Goal: Task Accomplishment & Management: Use online tool/utility

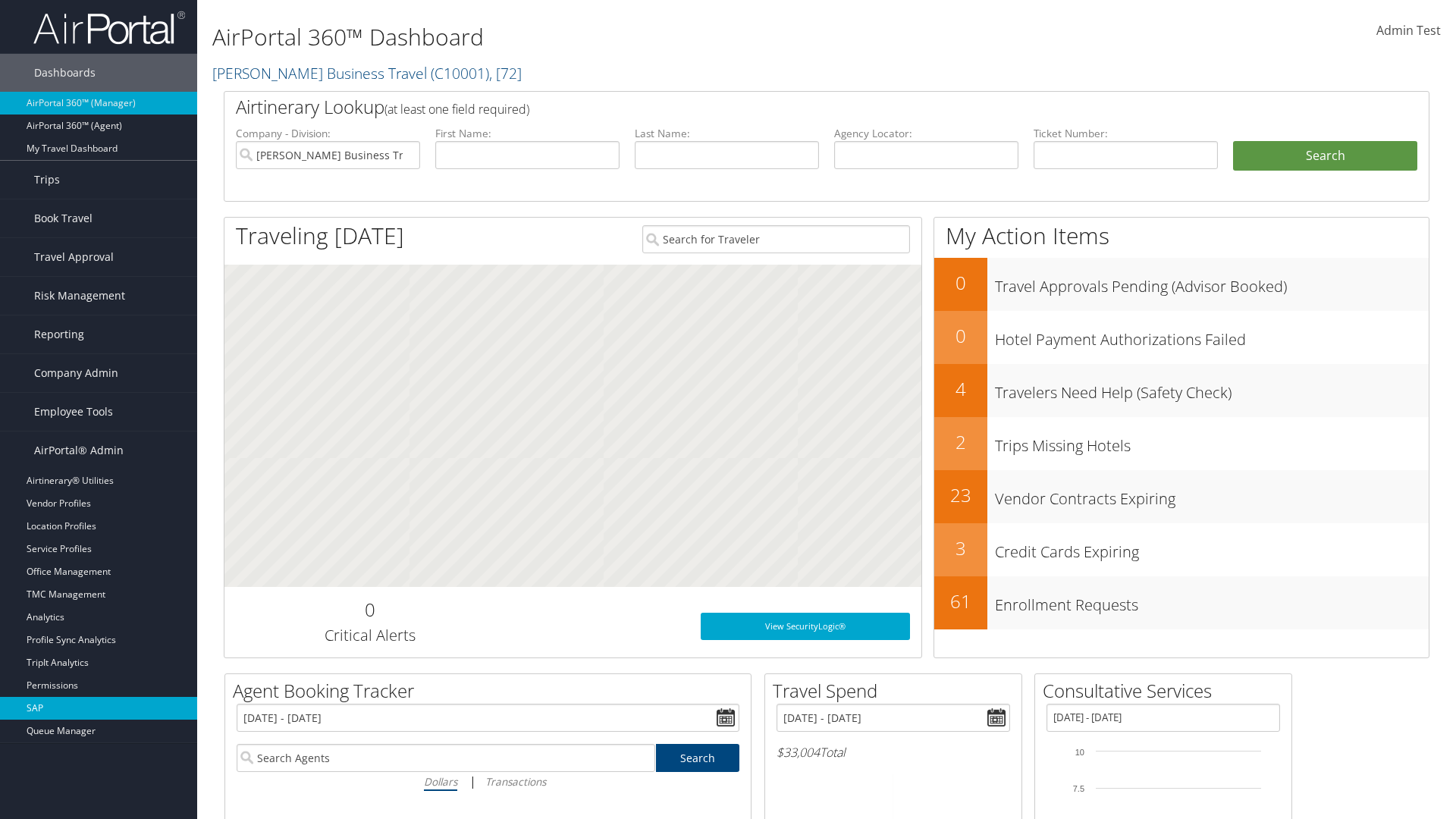
click at [98, 708] on link "SAP" at bounding box center [98, 708] width 197 height 23
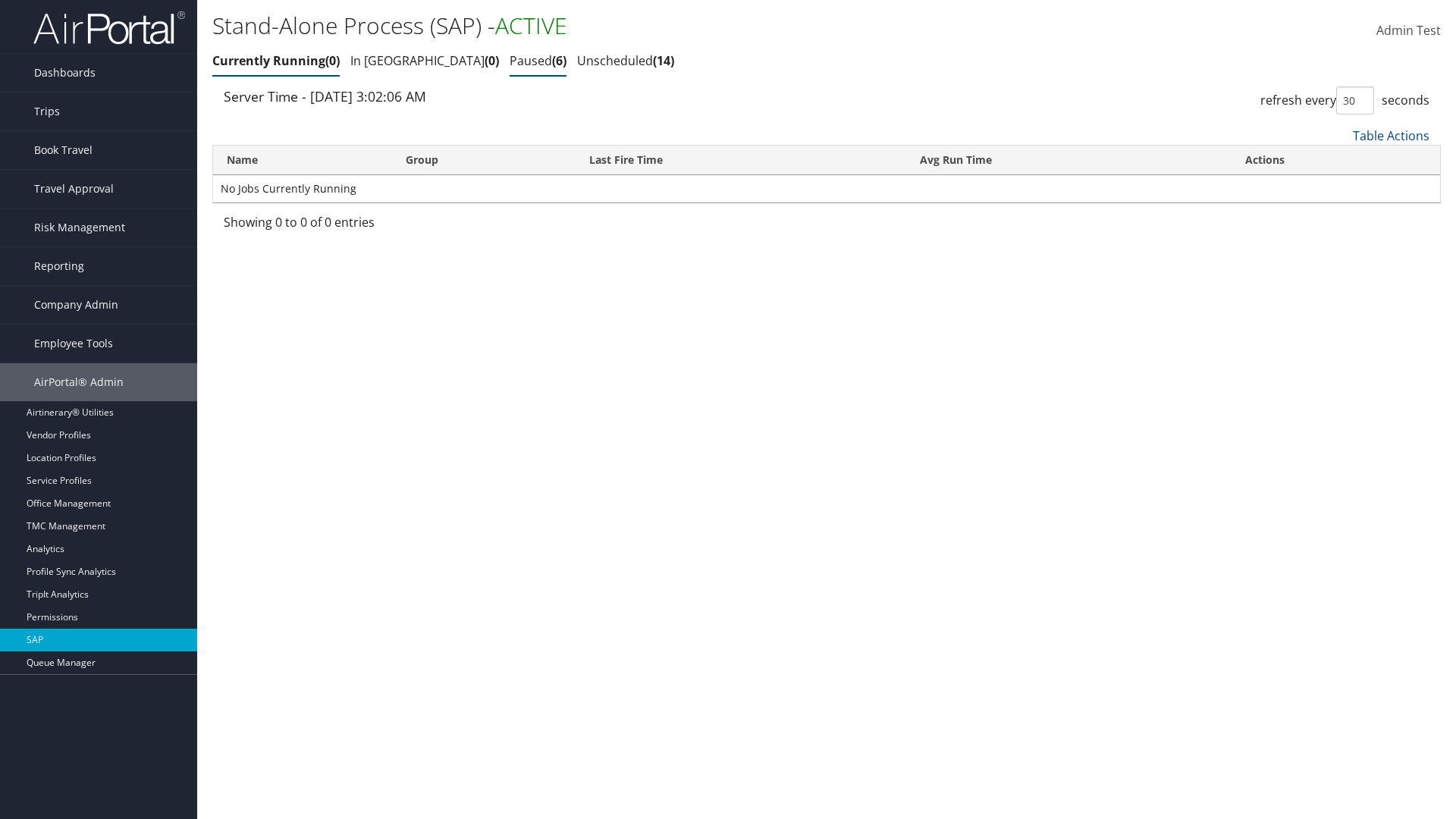
click at [509, 61] on link "Paused 6" at bounding box center [538, 60] width 56 height 16
